Goal: Information Seeking & Learning: Learn about a topic

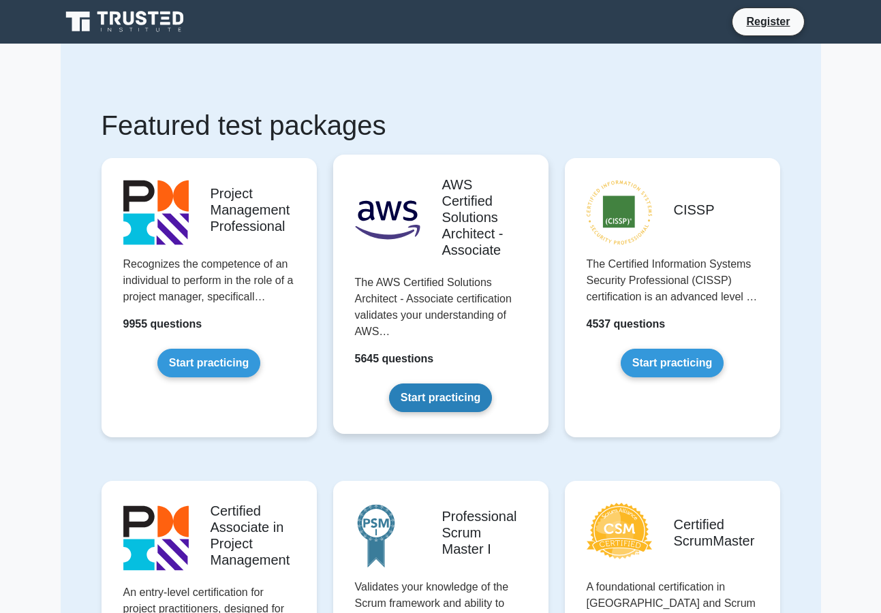
click at [444, 397] on link "Start practicing" at bounding box center [440, 398] width 103 height 29
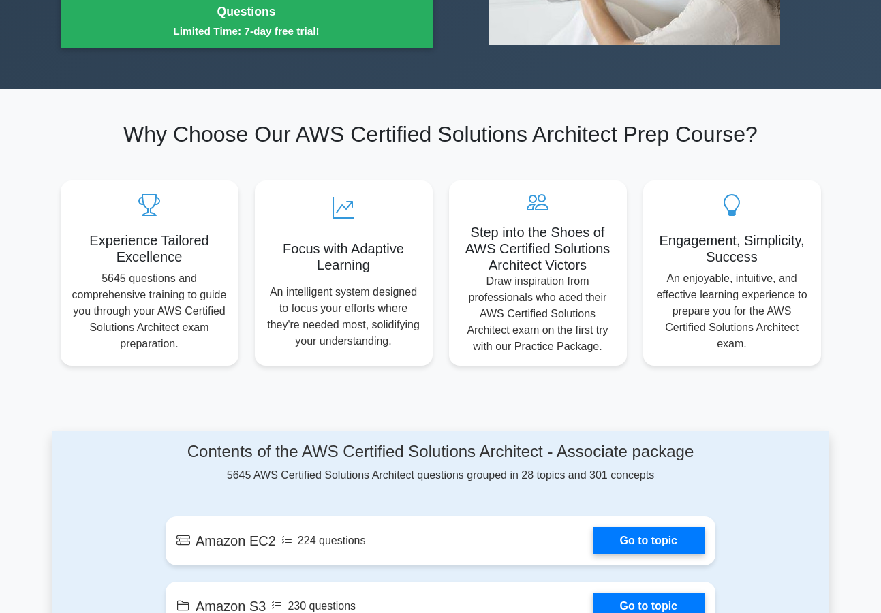
scroll to position [409, 0]
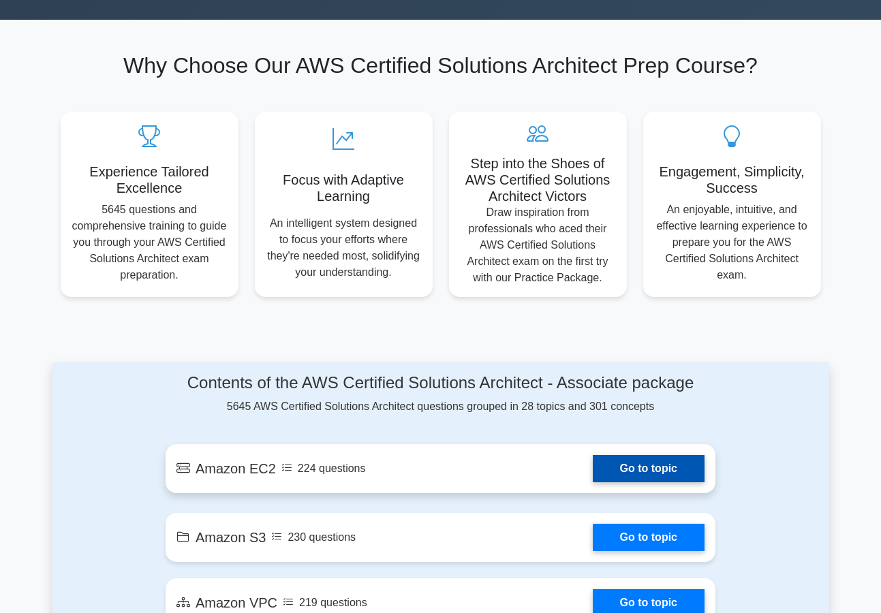
click at [610, 466] on link "Go to topic" at bounding box center [649, 468] width 112 height 27
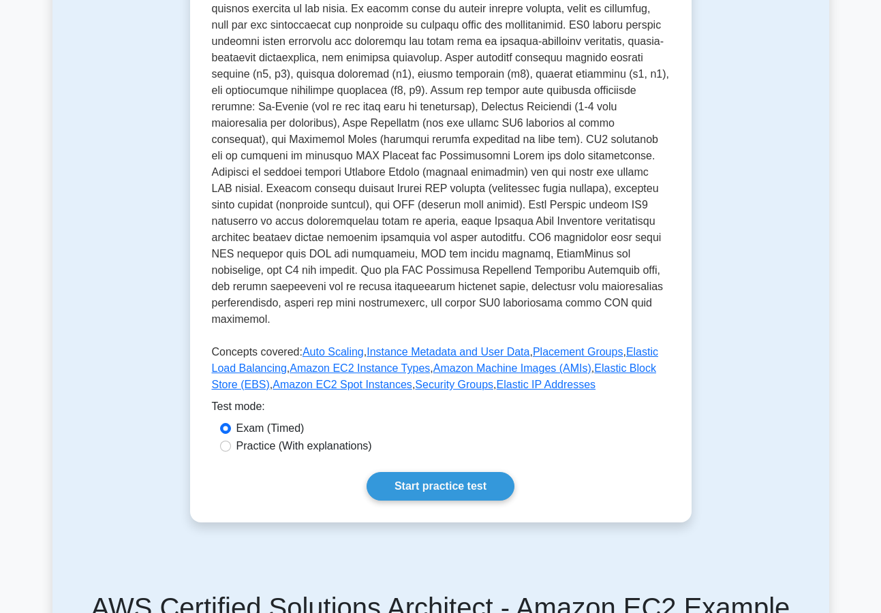
scroll to position [341, 0]
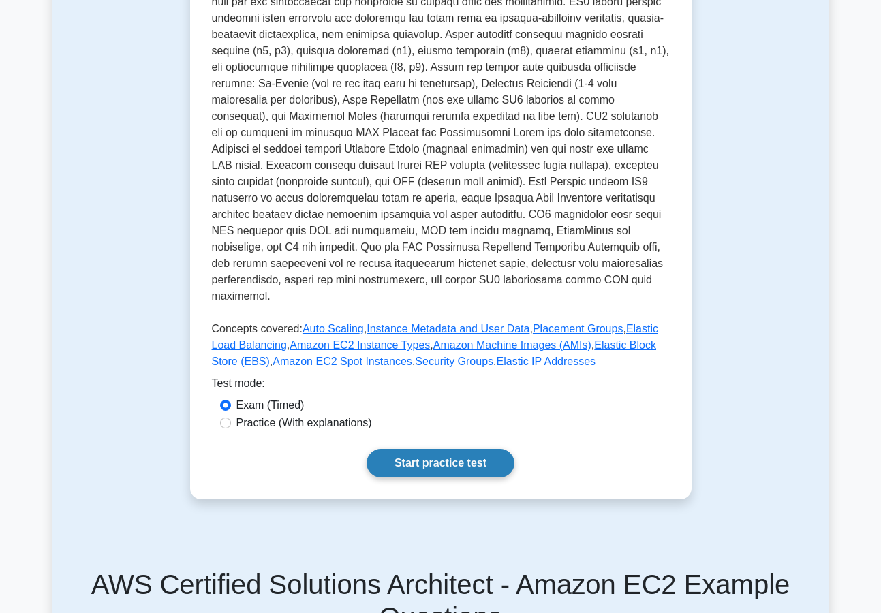
click at [446, 449] on link "Start practice test" at bounding box center [441, 463] width 148 height 29
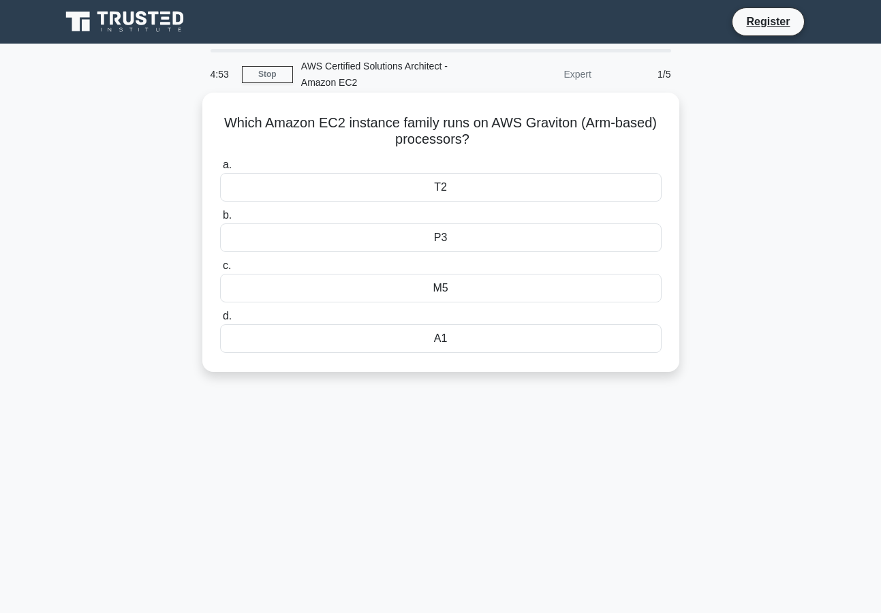
click at [467, 183] on div "T2" at bounding box center [441, 187] width 442 height 29
click at [220, 170] on input "a. T2" at bounding box center [220, 165] width 0 height 9
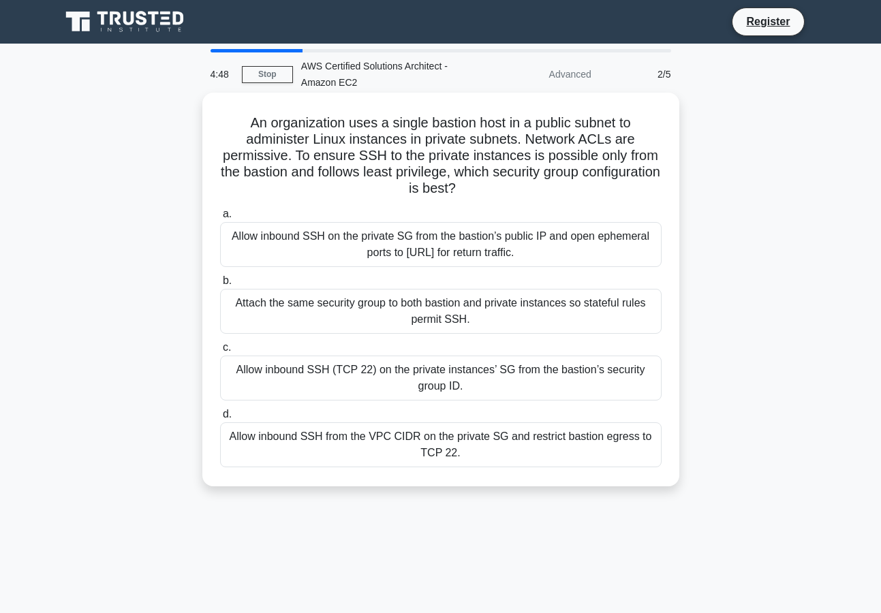
click at [478, 386] on div "Allow inbound SSH (TCP 22) on the private instances’ SG from the bastion’s secu…" at bounding box center [441, 378] width 442 height 45
click at [220, 352] on input "c. Allow inbound SSH (TCP 22) on the private instances’ SG from the bastion’s s…" at bounding box center [220, 347] width 0 height 9
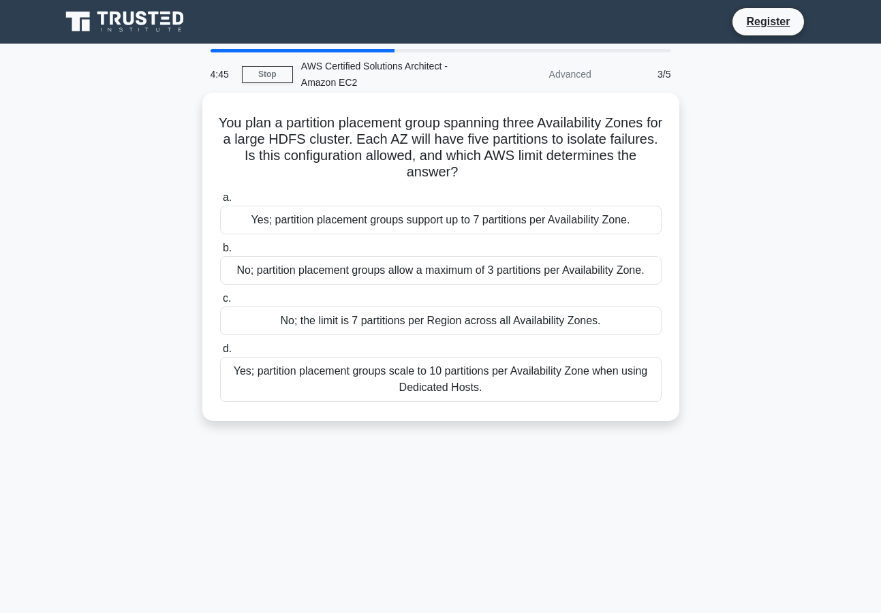
click at [387, 272] on div "No; partition placement groups allow a maximum of 3 partitions per Availability…" at bounding box center [441, 270] width 442 height 29
click at [220, 253] on input "b. No; partition placement groups allow a maximum of 3 partitions per Availabil…" at bounding box center [220, 248] width 0 height 9
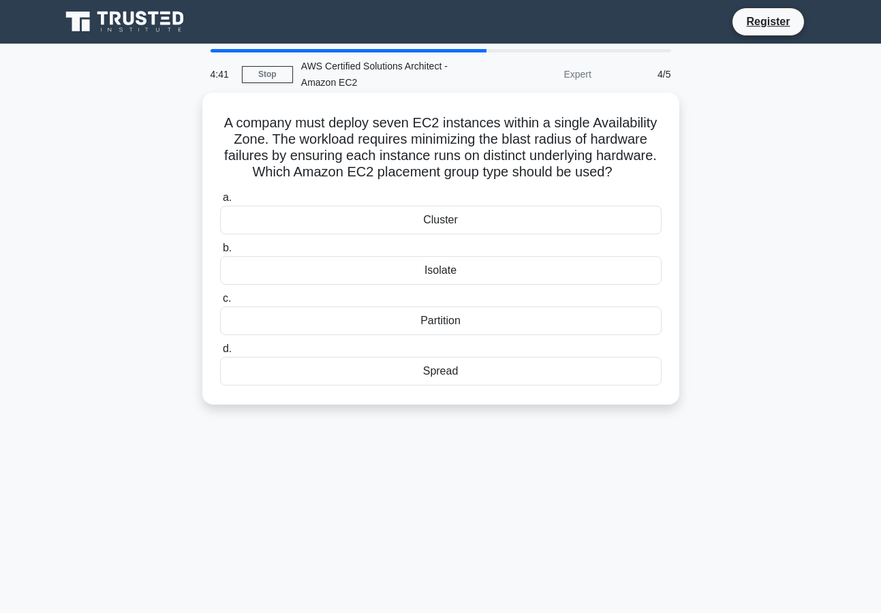
click at [442, 369] on div "Spread" at bounding box center [441, 371] width 442 height 29
click at [220, 354] on input "d. Spread" at bounding box center [220, 349] width 0 height 9
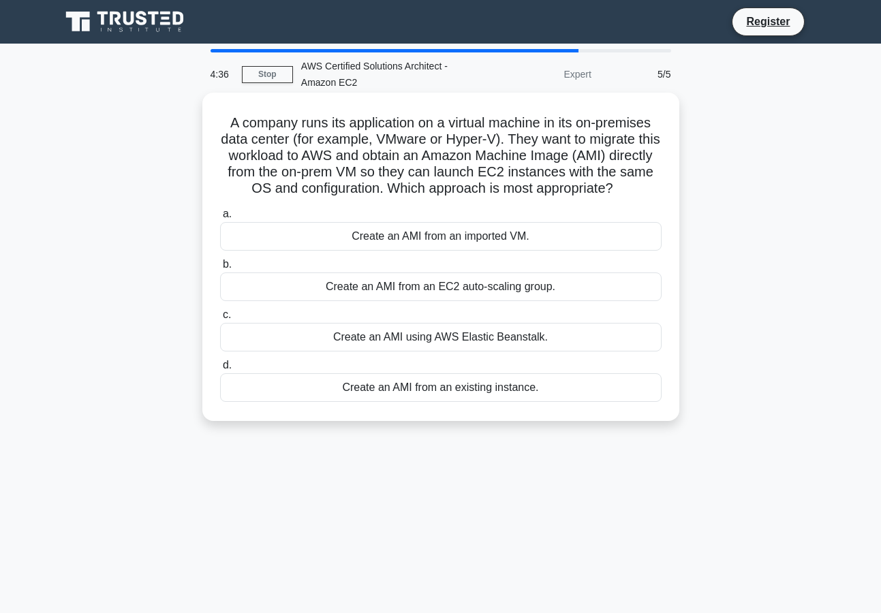
click at [442, 402] on div "Create an AMI from an existing instance." at bounding box center [441, 387] width 442 height 29
click at [220, 370] on input "d. Create an AMI from an existing instance." at bounding box center [220, 365] width 0 height 9
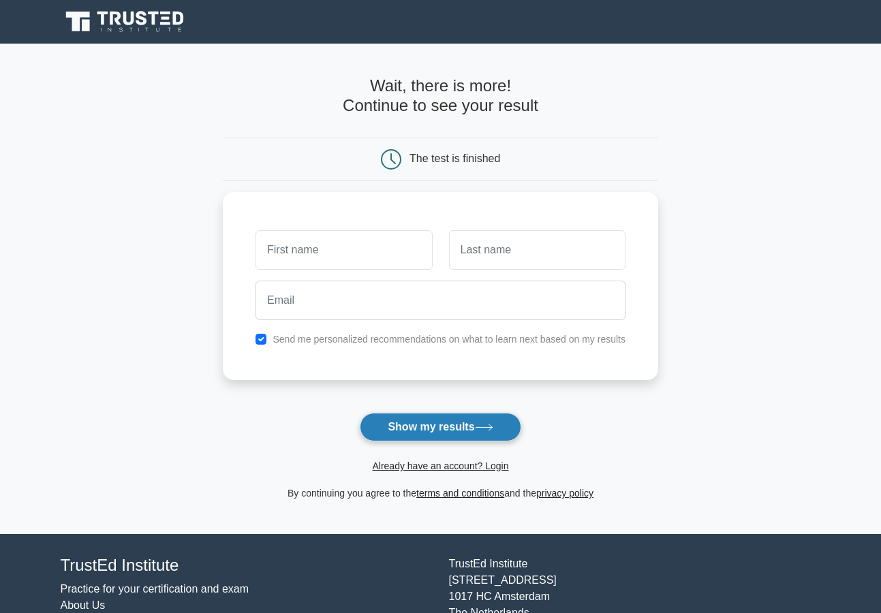
click at [441, 432] on button "Show my results" at bounding box center [440, 427] width 161 height 29
type input "vvfvfvdfvdfvdfv"
click at [428, 425] on button "Show my results" at bounding box center [440, 427] width 161 height 29
type input "vsvsvasvasdvasd"
click at [446, 424] on button "Show my results" at bounding box center [440, 427] width 161 height 29
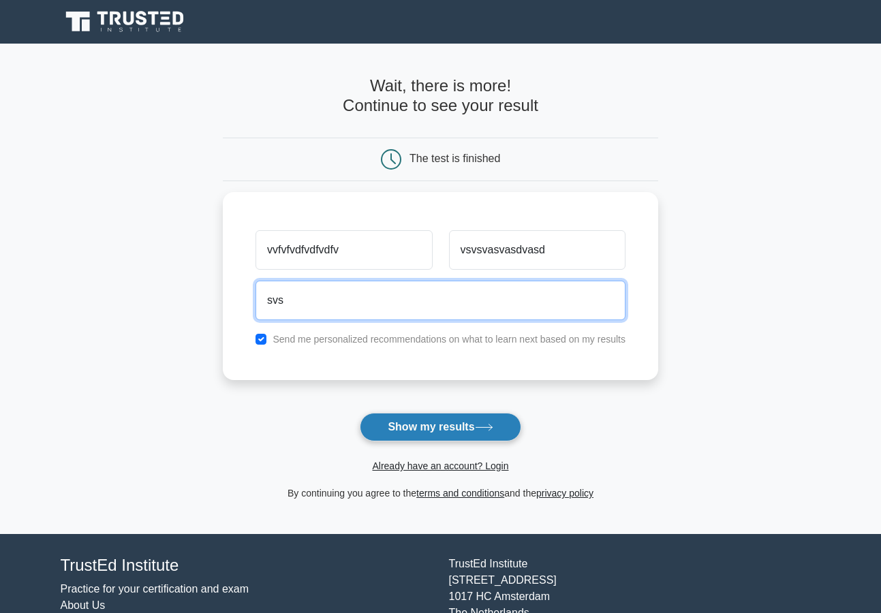
type input "svsa"
